Goal: Information Seeking & Learning: Learn about a topic

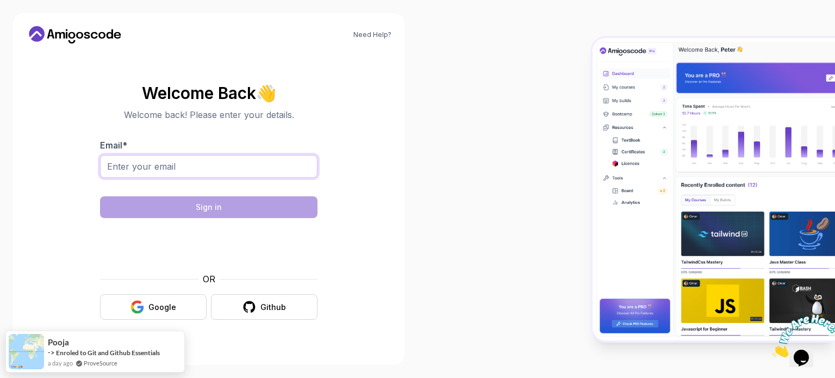
click at [162, 166] on input "Email *" at bounding box center [209, 166] width 218 height 23
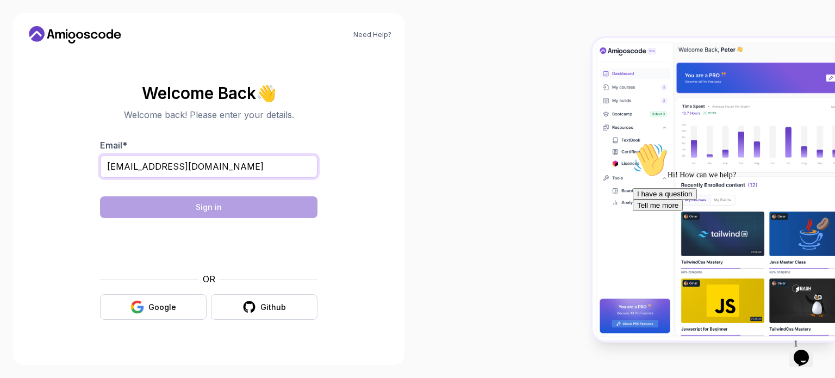
type input "[EMAIL_ADDRESS][DOMAIN_NAME]"
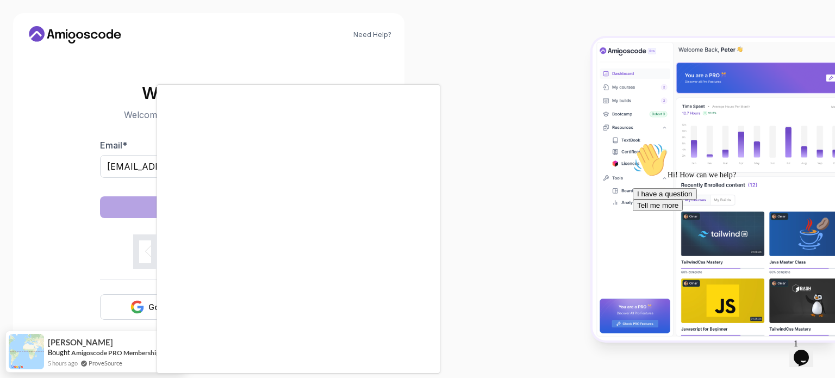
click at [573, 98] on body "Need Help? Welcome Back 👋 Welcome back! Please enter your details. Email * [EMA…" at bounding box center [417, 189] width 835 height 378
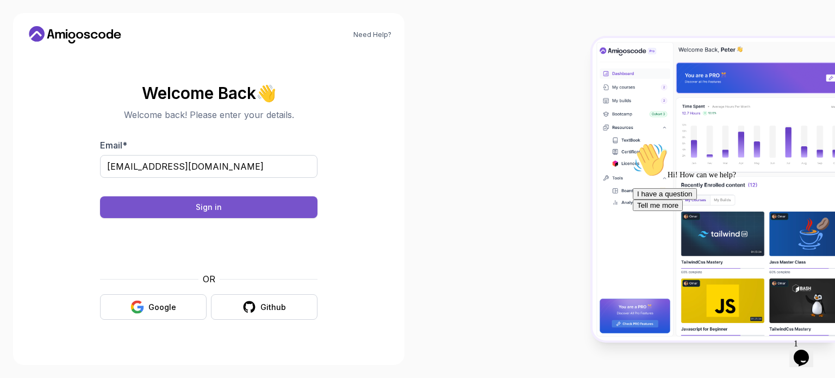
click at [228, 200] on button "Sign in" at bounding box center [209, 207] width 218 height 22
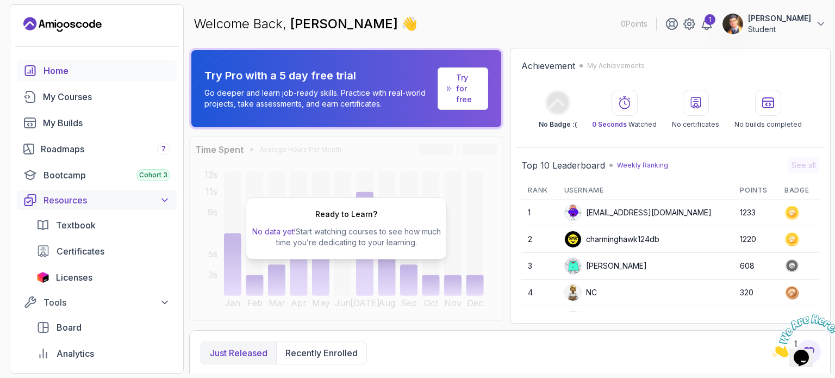
click at [135, 204] on div "Resources" at bounding box center [107, 200] width 127 height 13
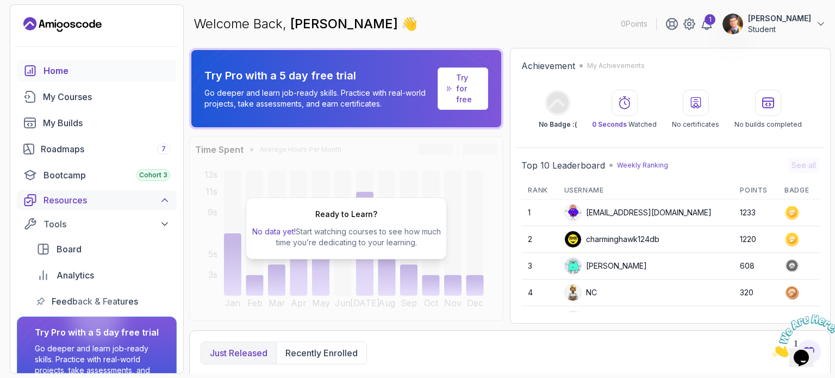
click at [135, 204] on div "Resources" at bounding box center [107, 200] width 127 height 13
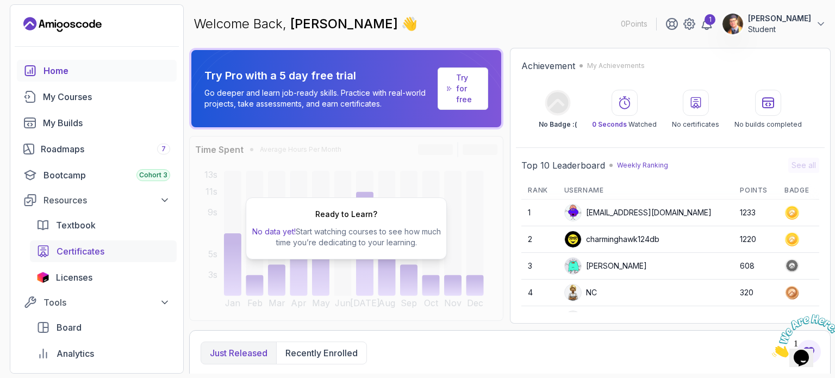
click at [76, 253] on span "Certificates" at bounding box center [81, 251] width 48 height 13
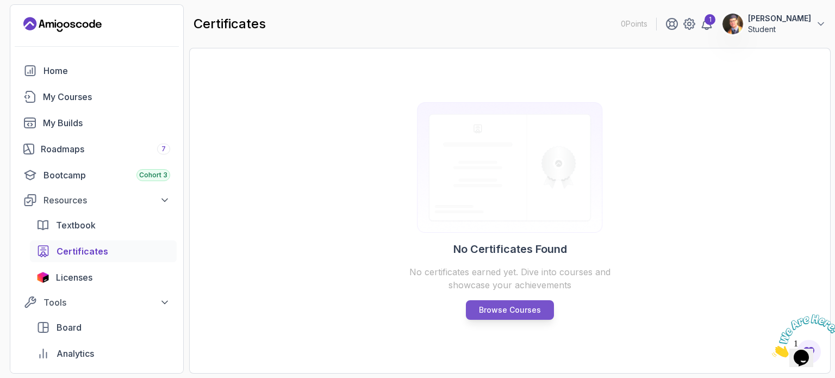
click at [548, 308] on link "Browse Courses" at bounding box center [510, 310] width 88 height 20
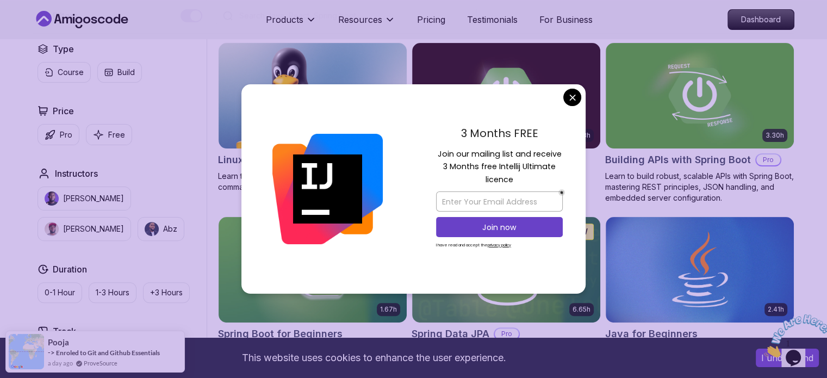
scroll to position [300, 0]
click at [573, 100] on img at bounding box center [505, 95] width 197 height 110
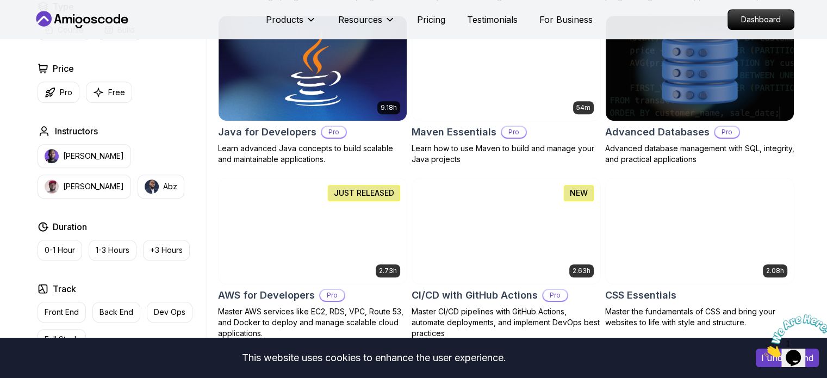
scroll to position [660, 0]
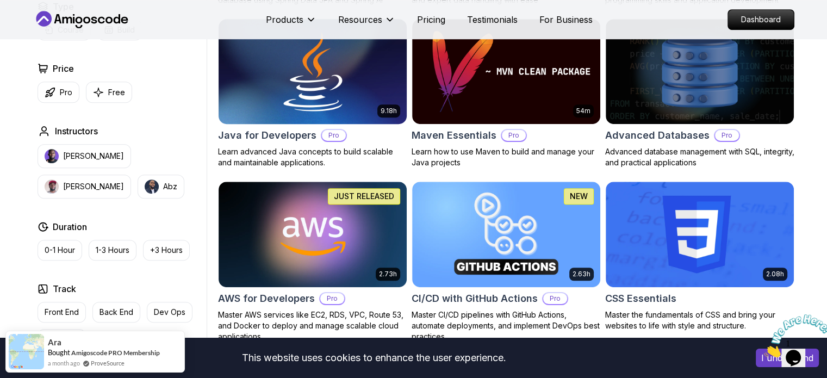
click at [368, 94] on img at bounding box center [312, 71] width 197 height 110
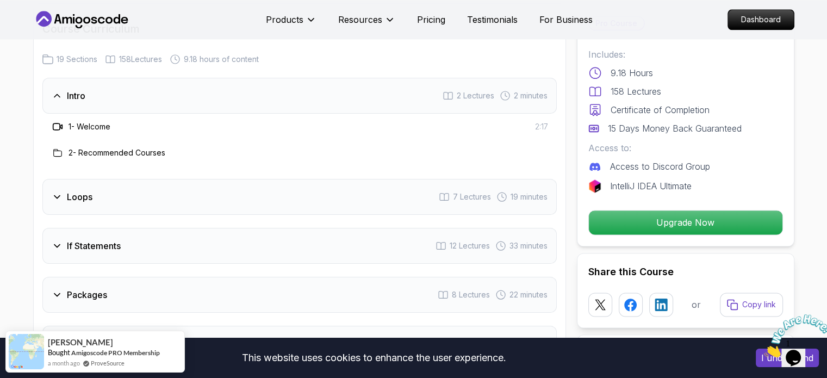
scroll to position [1420, 0]
